Goal: Task Accomplishment & Management: Complete application form

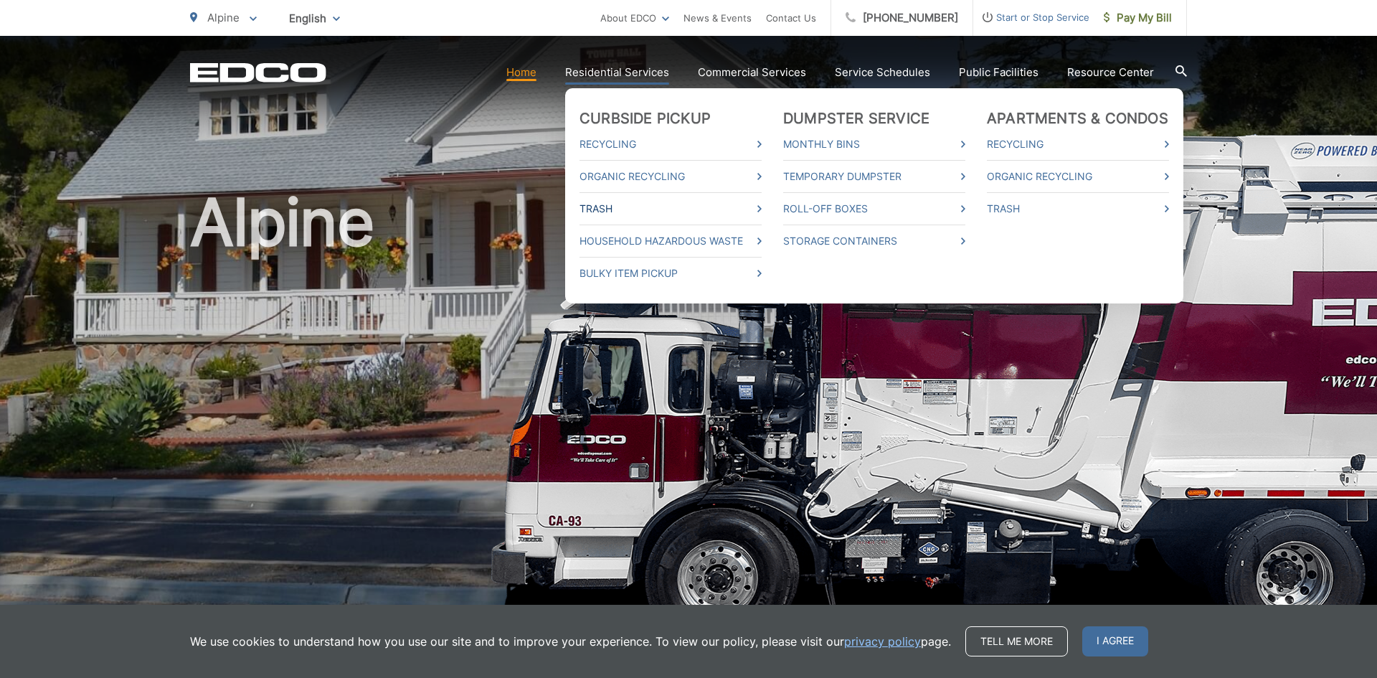
click at [598, 207] on link "Trash" at bounding box center [671, 208] width 182 height 17
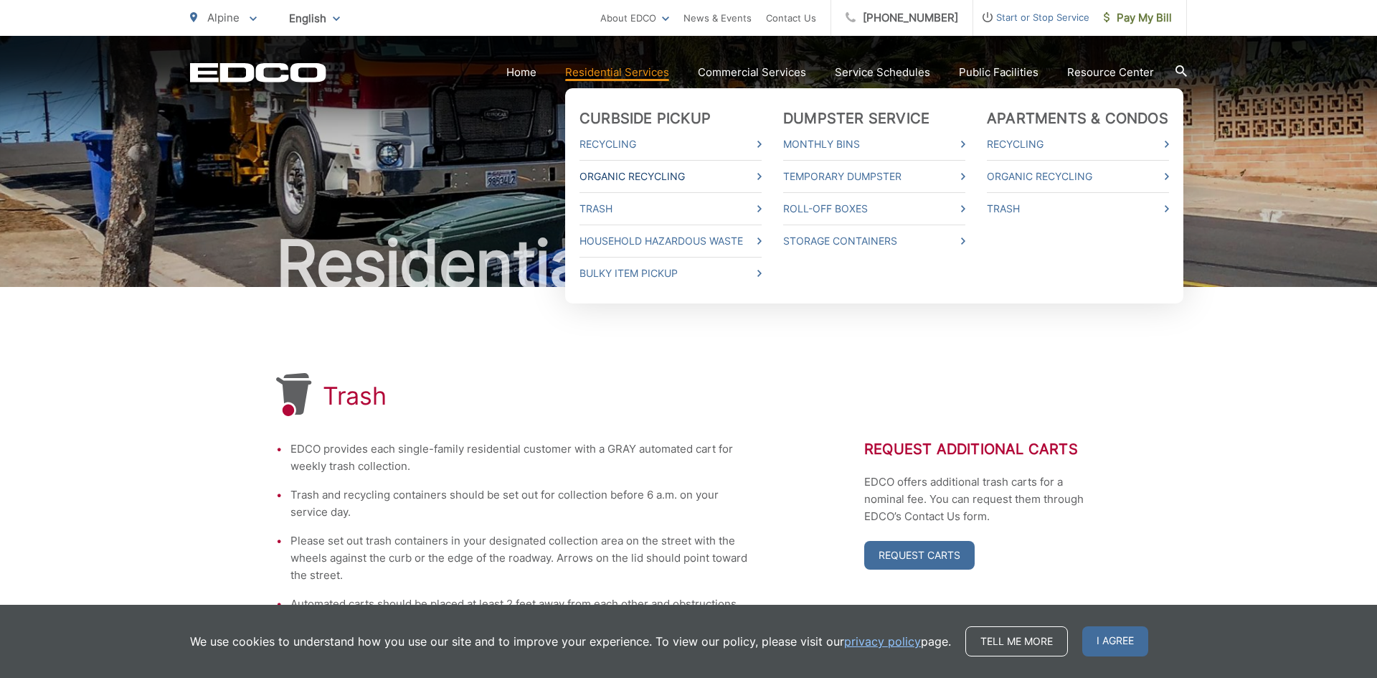
click at [619, 171] on link "Organic Recycling" at bounding box center [671, 176] width 182 height 17
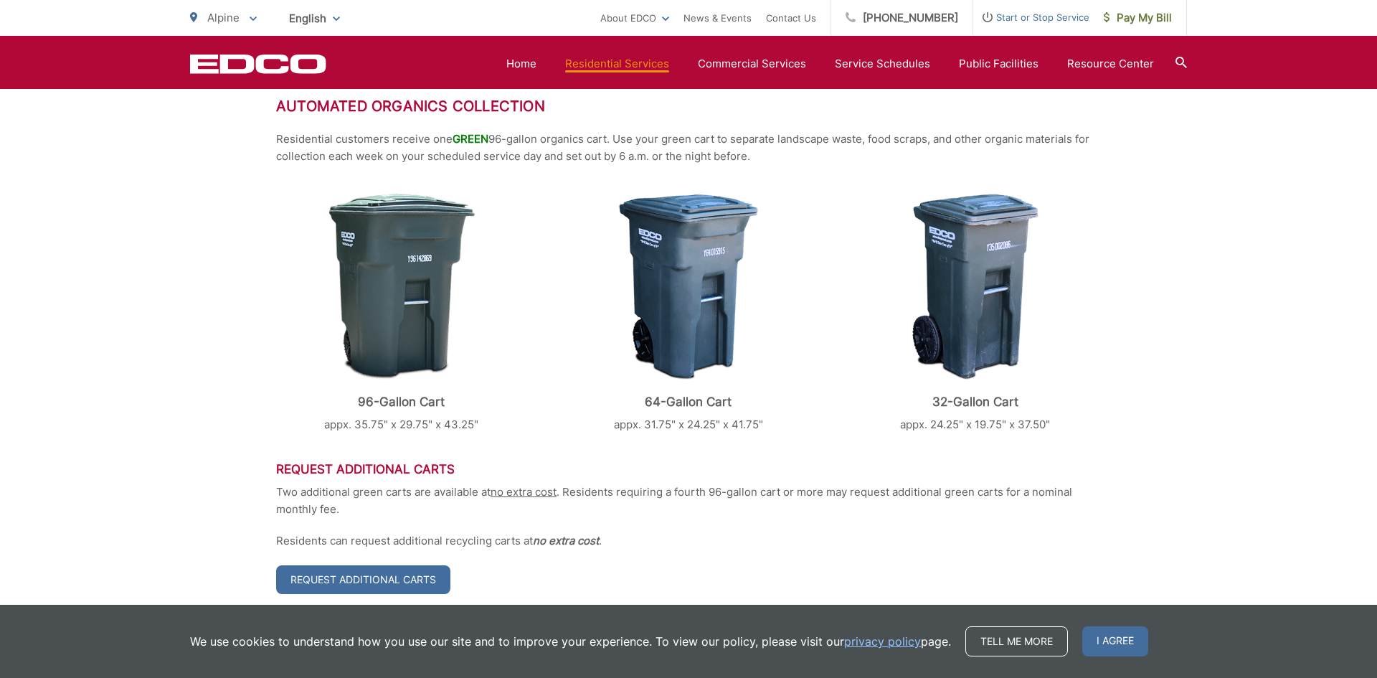
scroll to position [400, 0]
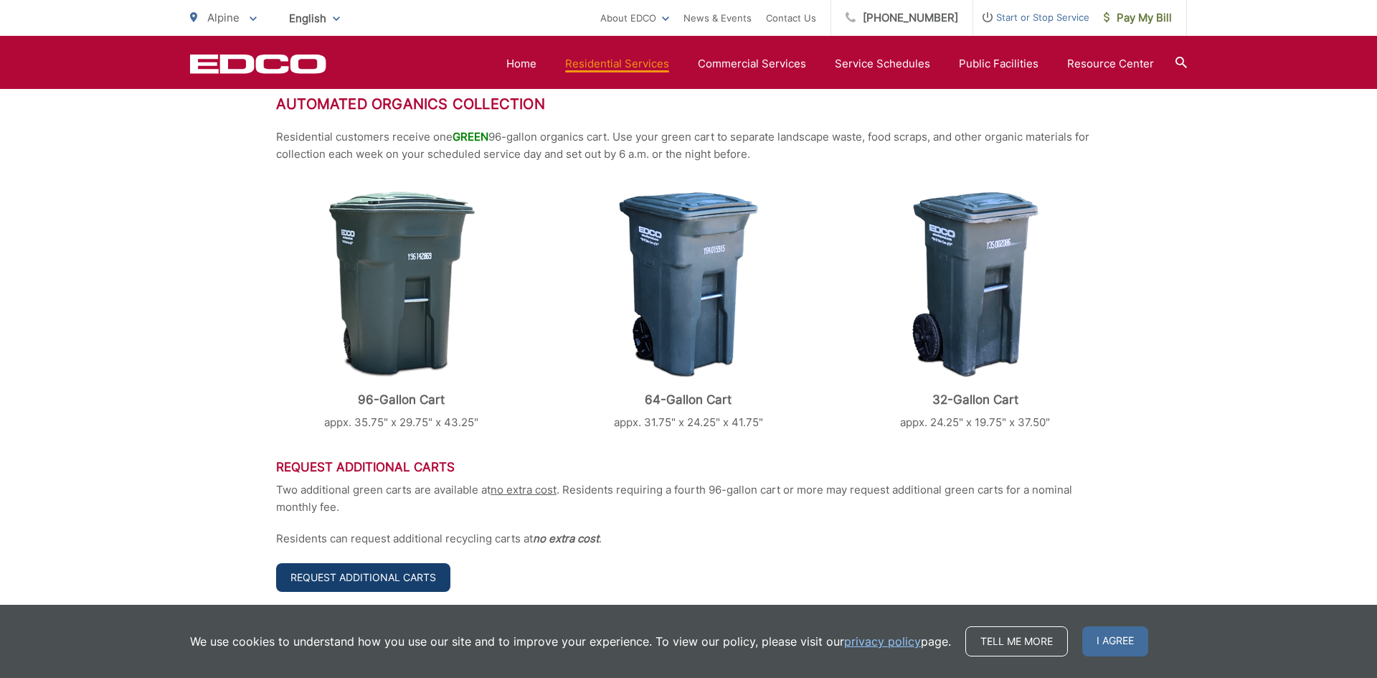
click at [362, 573] on link "Request Additional Carts" at bounding box center [363, 577] width 174 height 29
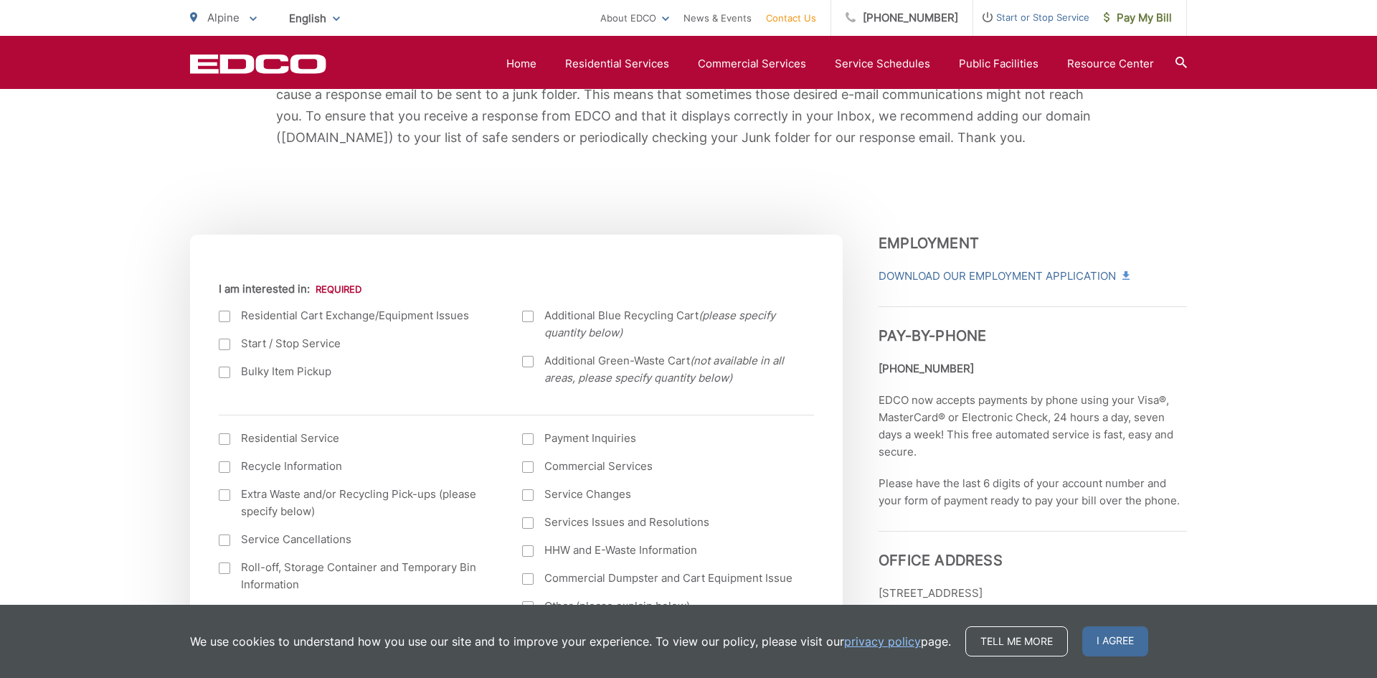
scroll to position [369, 0]
click at [530, 357] on div at bounding box center [527, 360] width 11 height 11
click at [0, 0] on input "Additional Green-Waste Cart (not available in all areas, please specify quantit…" at bounding box center [0, 0] width 0 height 0
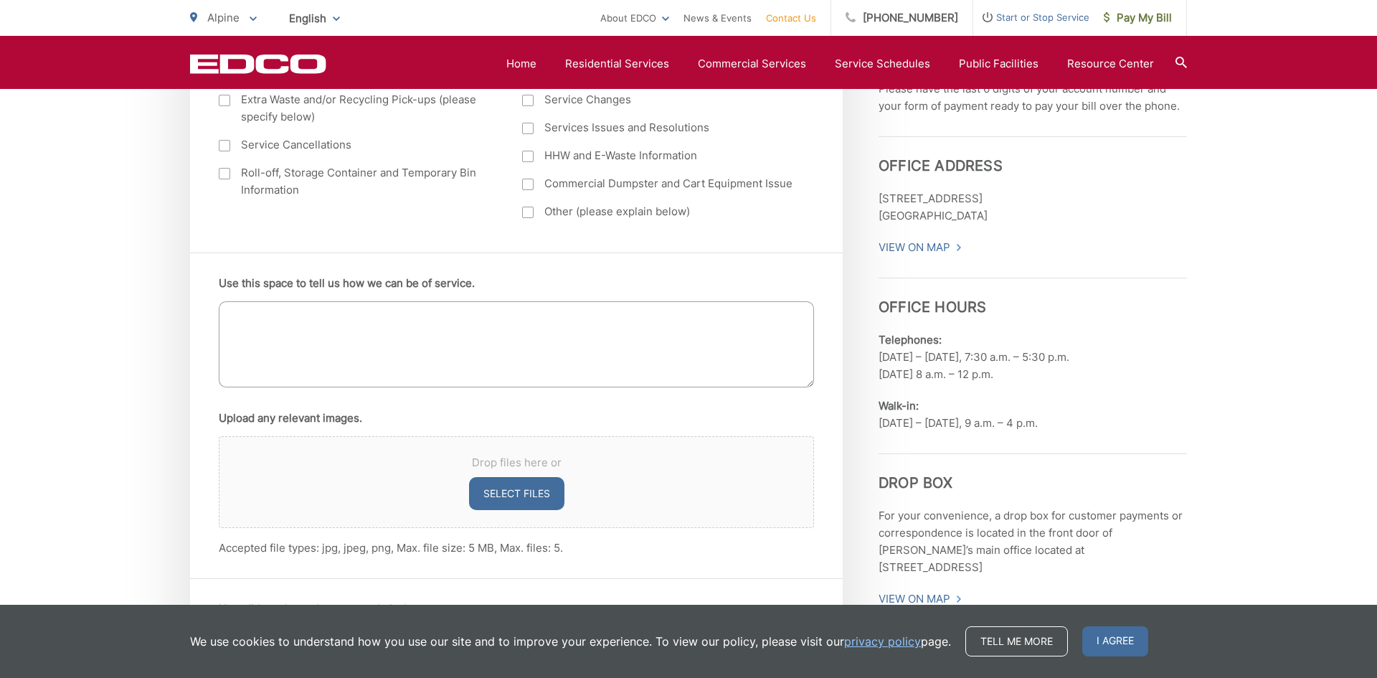
scroll to position [763, 0]
click at [251, 321] on textarea "Use this space to tell us how we can be of service." at bounding box center [516, 344] width 595 height 86
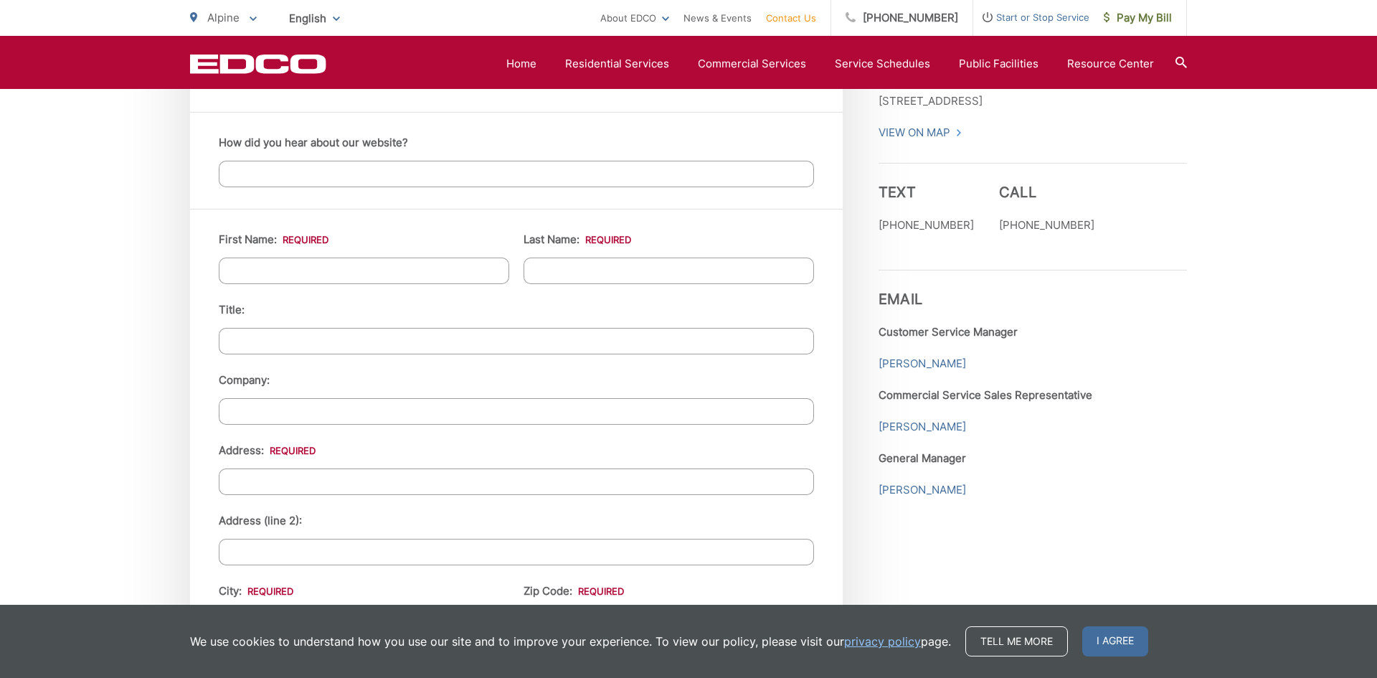
scroll to position [1313, 0]
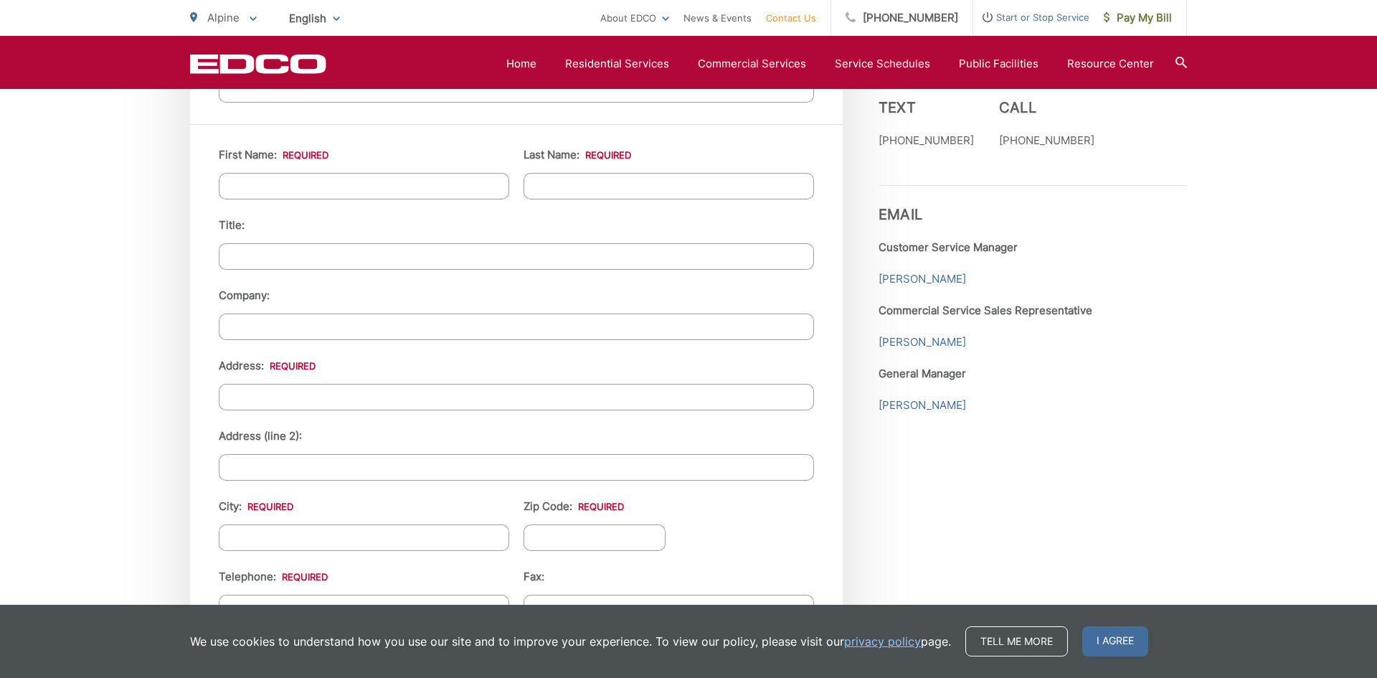
type textarea "We would please like ne additional 96 gal greens cart"
click at [260, 186] on input "First Name: *" at bounding box center [364, 186] width 291 height 27
type input "Gary"
type input "Stovall"
type input "PO BOX 177"
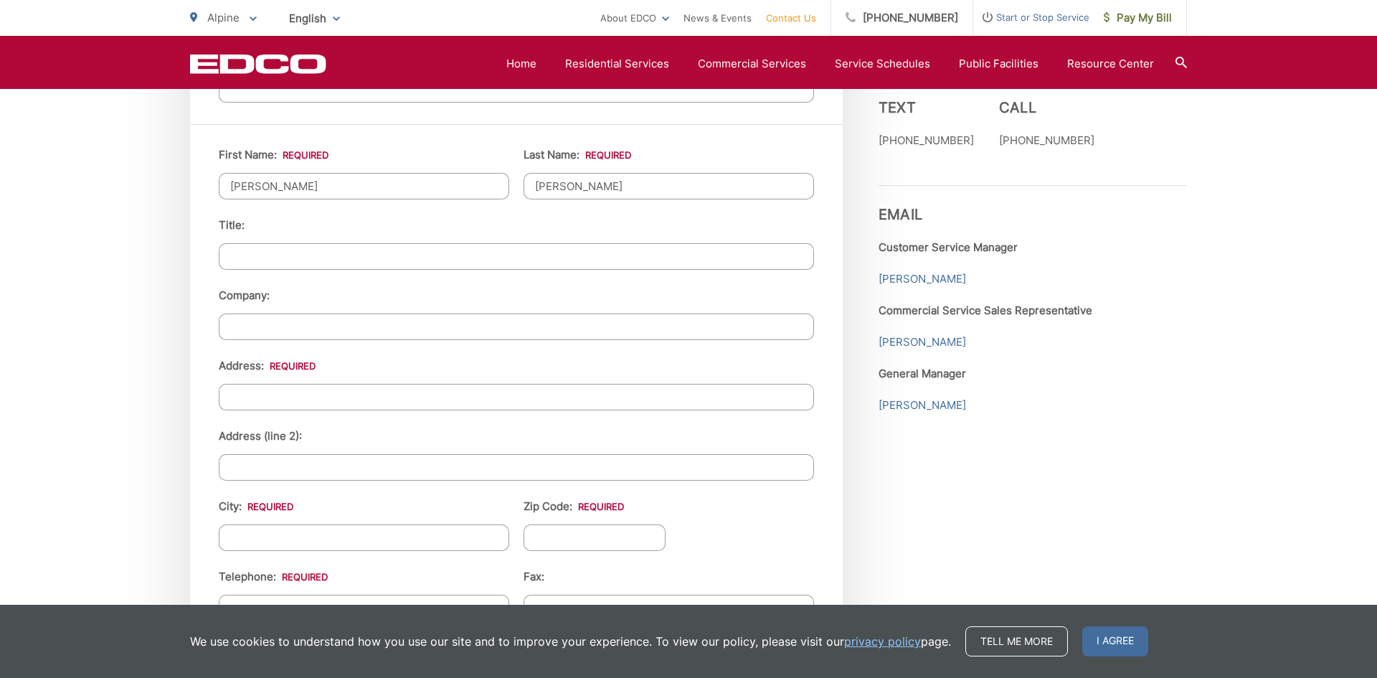
type input "Alpine"
type input "91901"
type input "6193350453"
type input "g.stovall@cox.net"
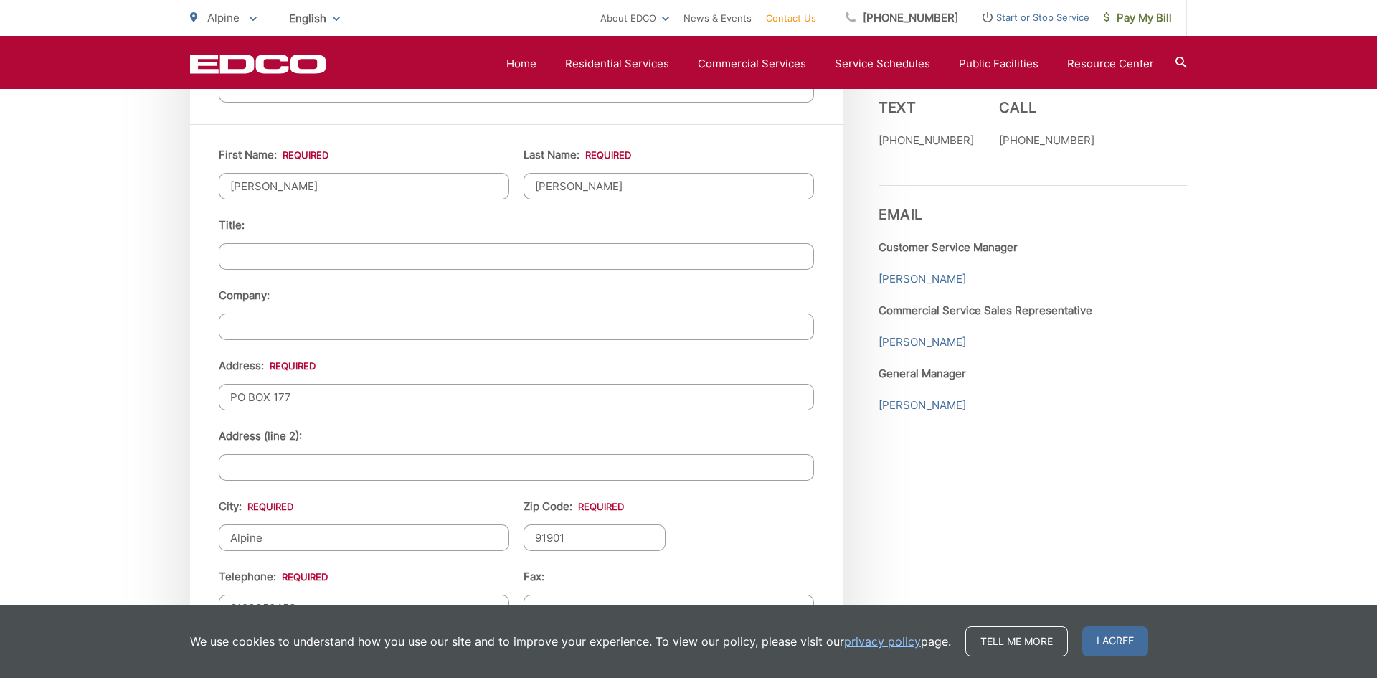
type input "(619) 335-0453"
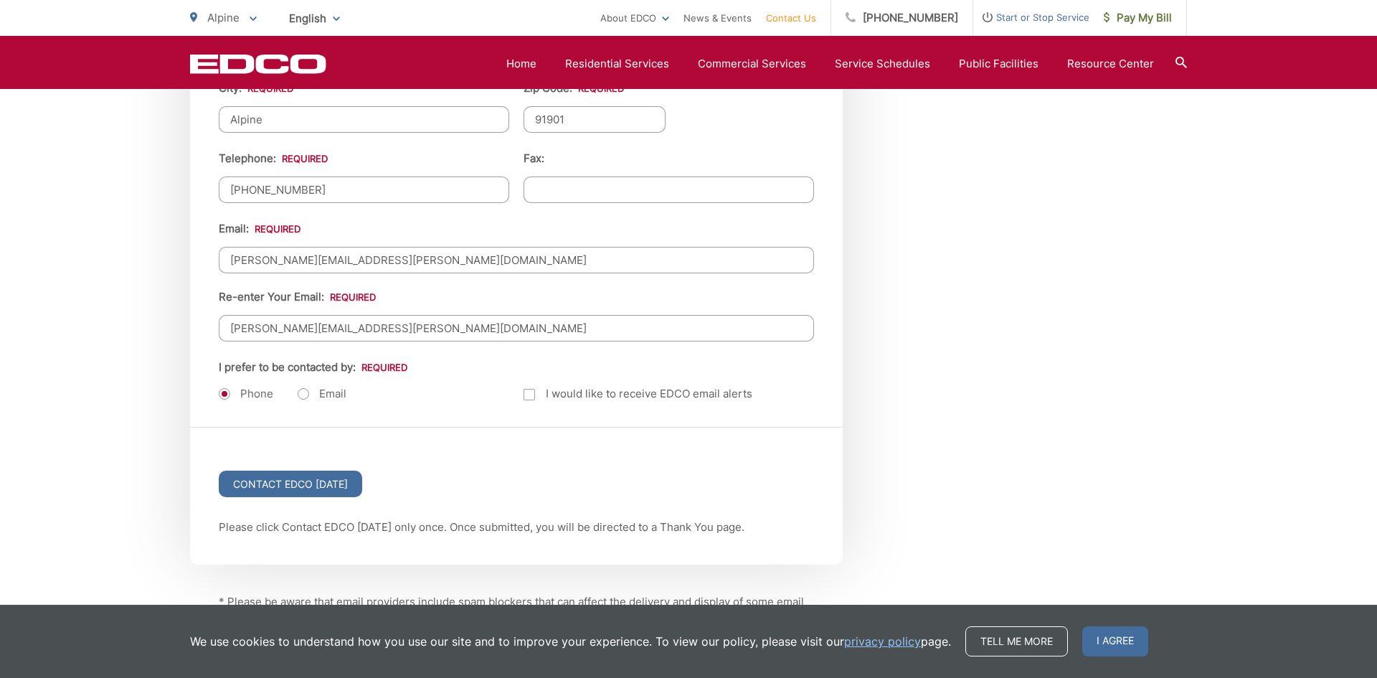
scroll to position [1734, 0]
click at [303, 391] on label "Email" at bounding box center [322, 391] width 49 height 14
radio input "true"
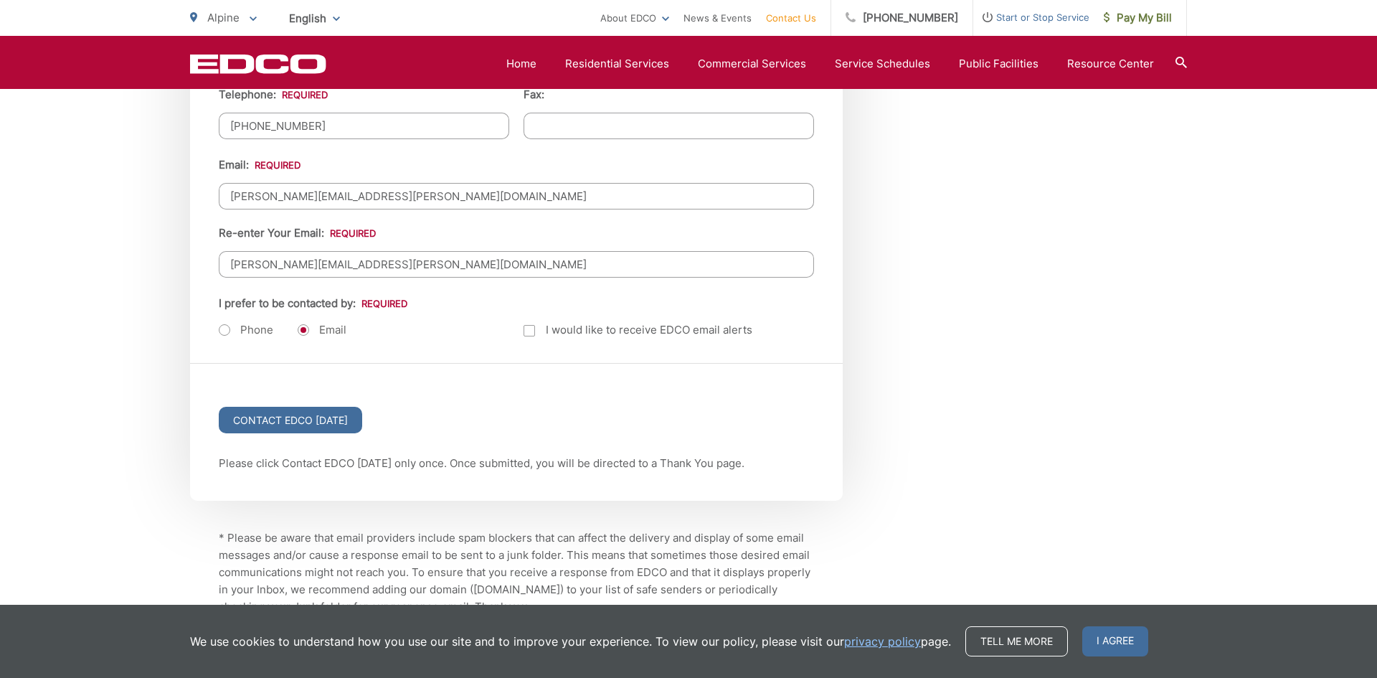
scroll to position [1813, 0]
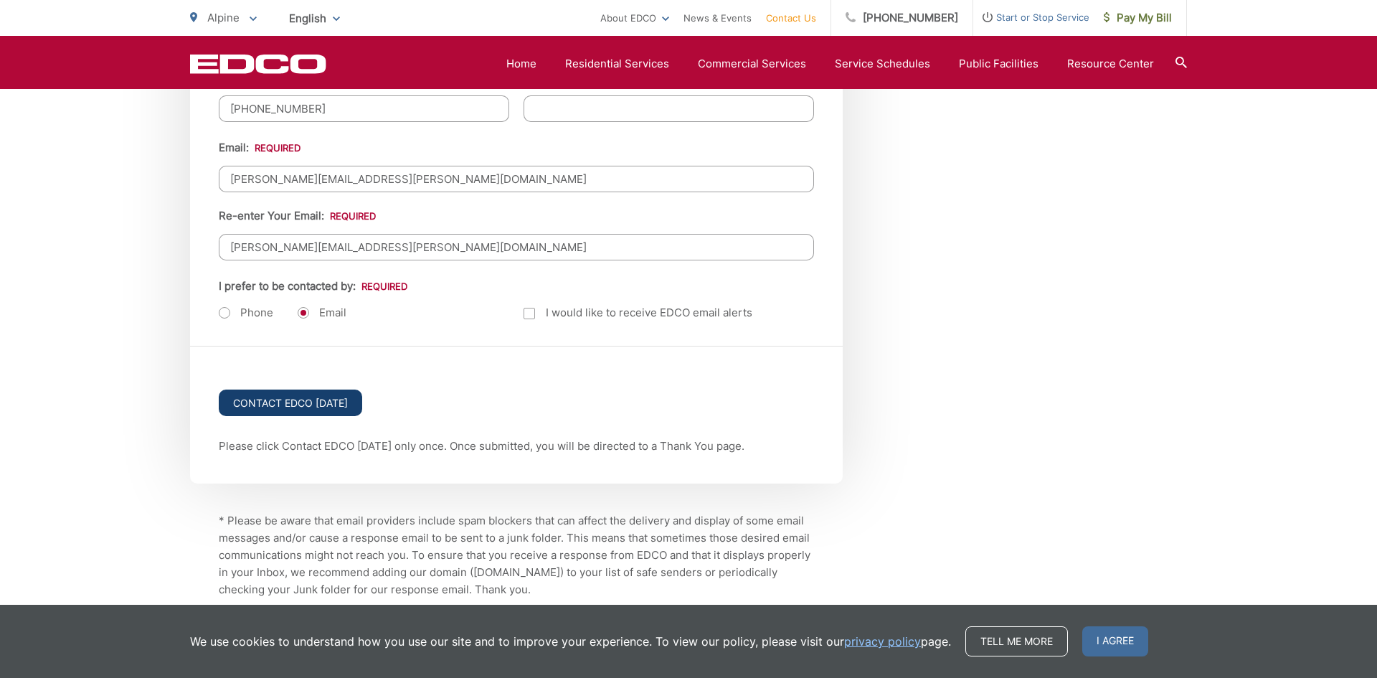
click at [303, 402] on input "Contact EDCO Today" at bounding box center [290, 402] width 143 height 27
